Goal: Task Accomplishment & Management: Manage account settings

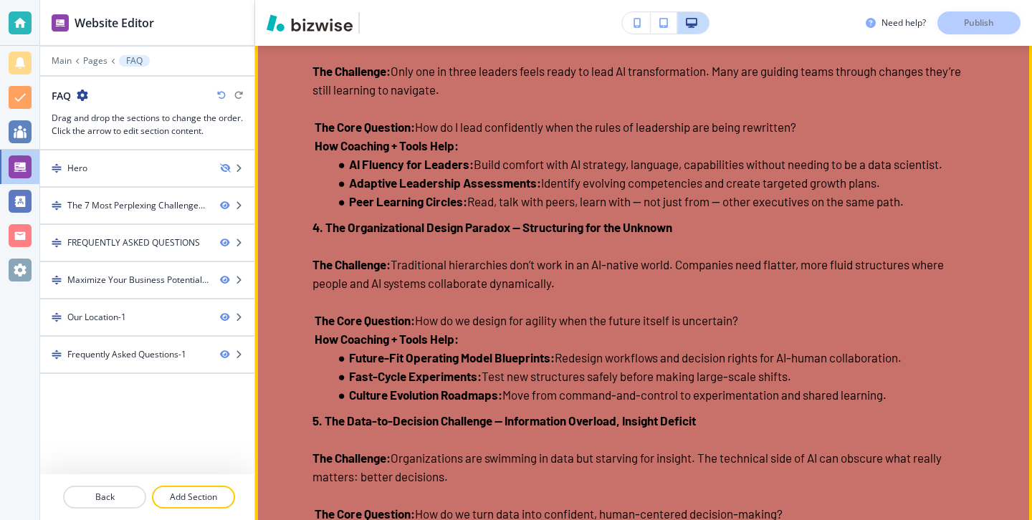
scroll to position [784, 0]
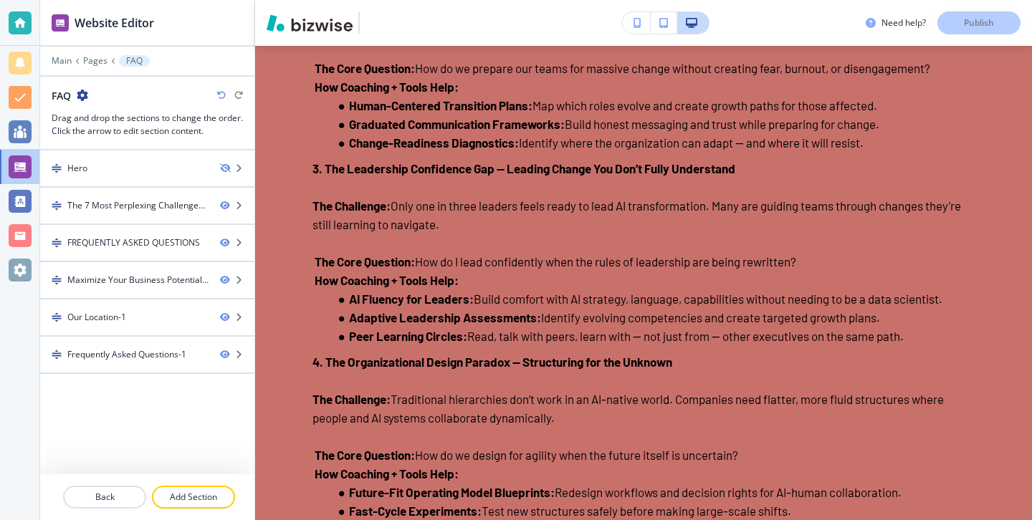
click at [27, 31] on div at bounding box center [20, 22] width 23 height 23
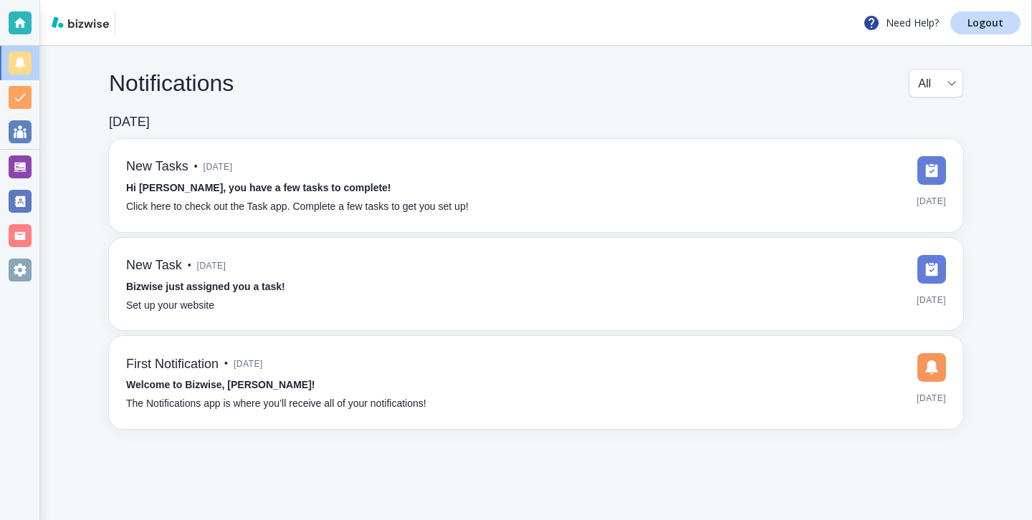
click at [985, 40] on div "Need Help? Logout" at bounding box center [536, 23] width 992 height 46
click at [985, 27] on p "Logout" at bounding box center [986, 23] width 36 height 10
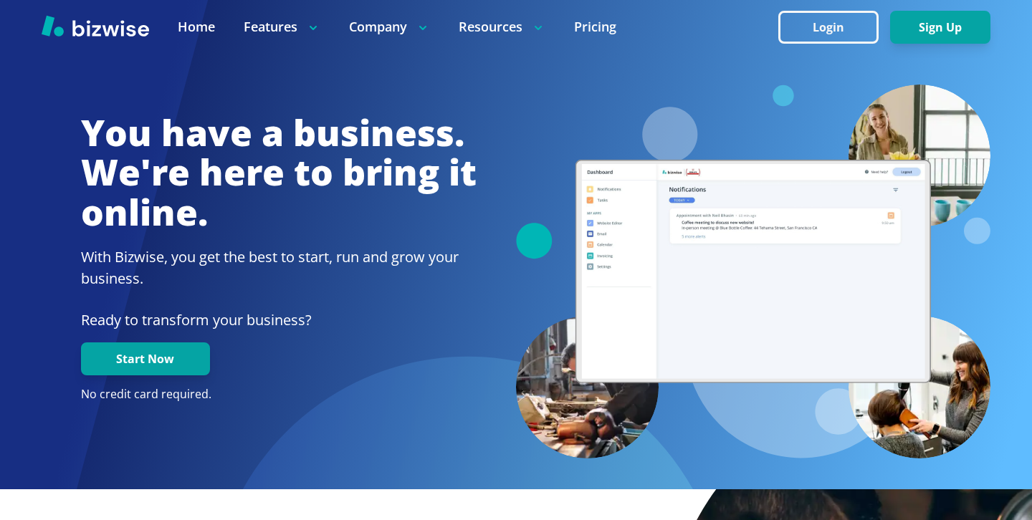
click at [809, 31] on button "Login" at bounding box center [828, 27] width 100 height 33
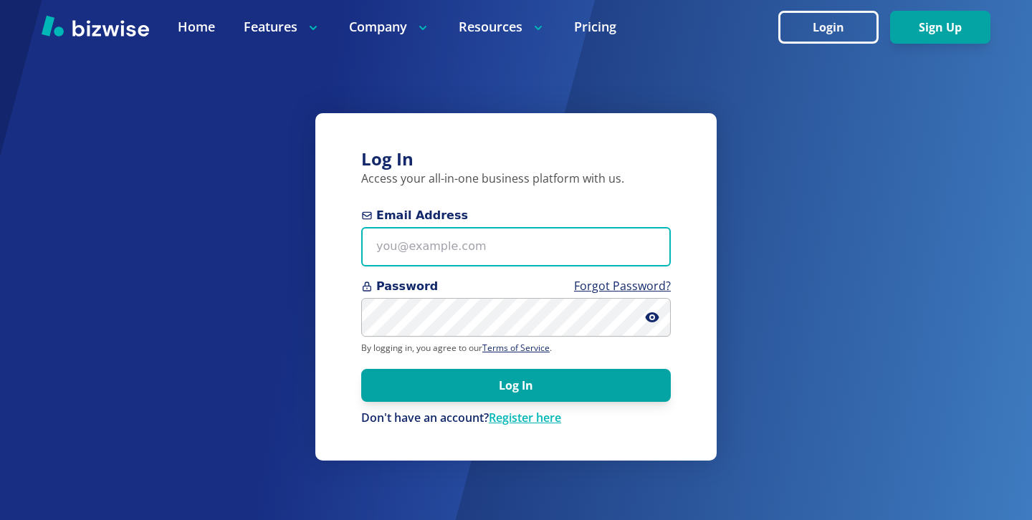
click at [519, 236] on input "Email Address" at bounding box center [516, 246] width 310 height 39
paste input "[EMAIL_ADDRESS][DOMAIN_NAME]"
type input "[EMAIL_ADDRESS][DOMAIN_NAME]"
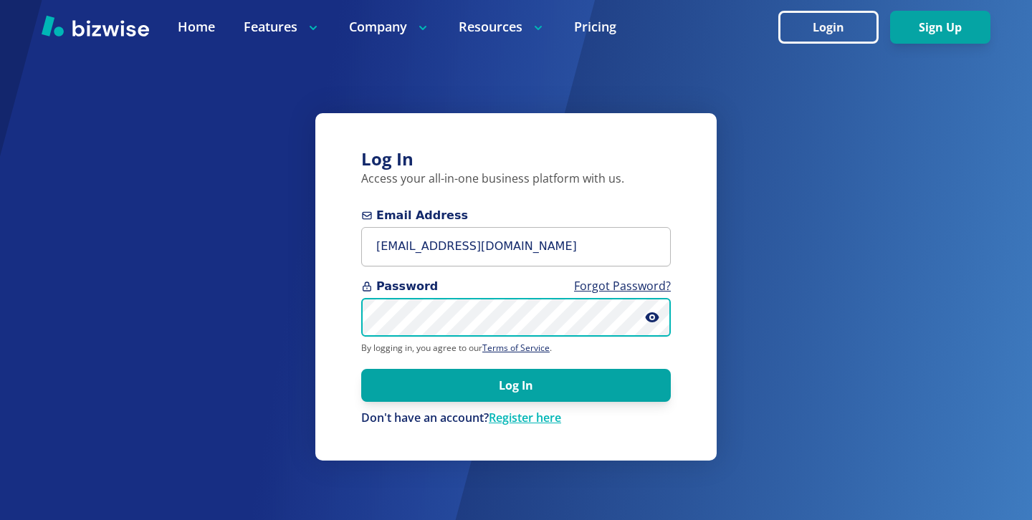
click at [361, 369] on button "Log In" at bounding box center [516, 385] width 310 height 33
